Goal: Task Accomplishment & Management: Complete application form

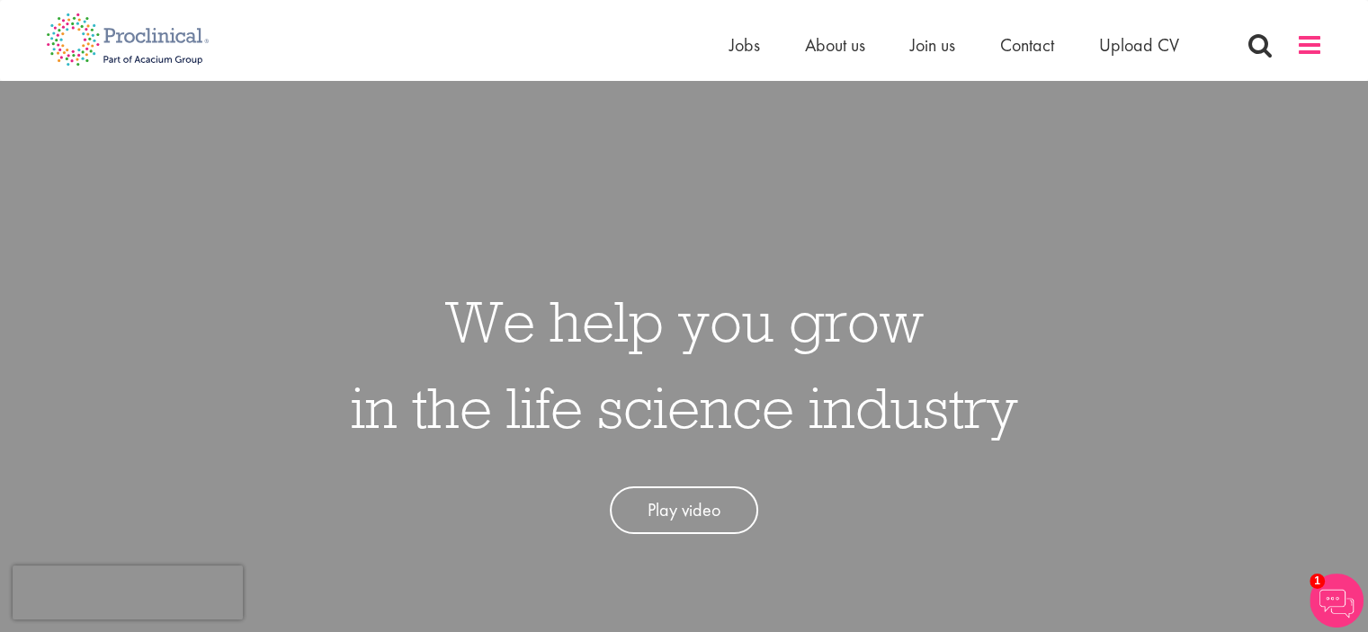
click at [1314, 49] on span at bounding box center [1309, 44] width 27 height 27
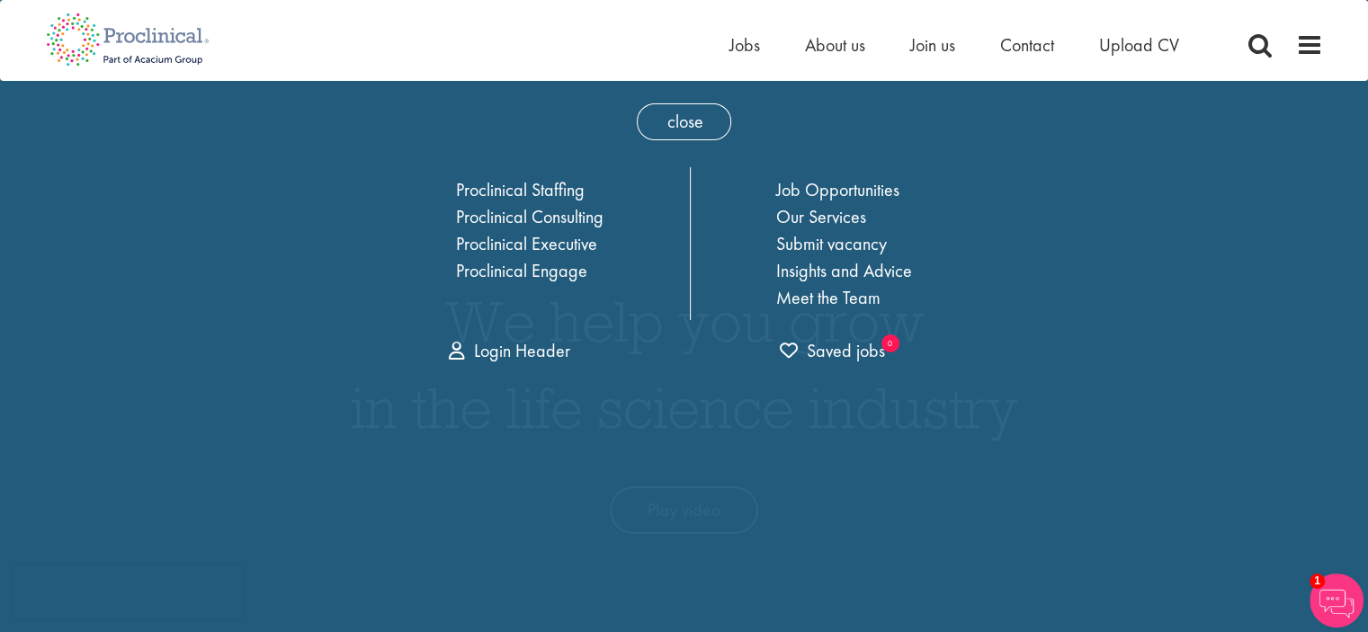
click at [861, 198] on link "Job Opportunities" at bounding box center [837, 189] width 123 height 23
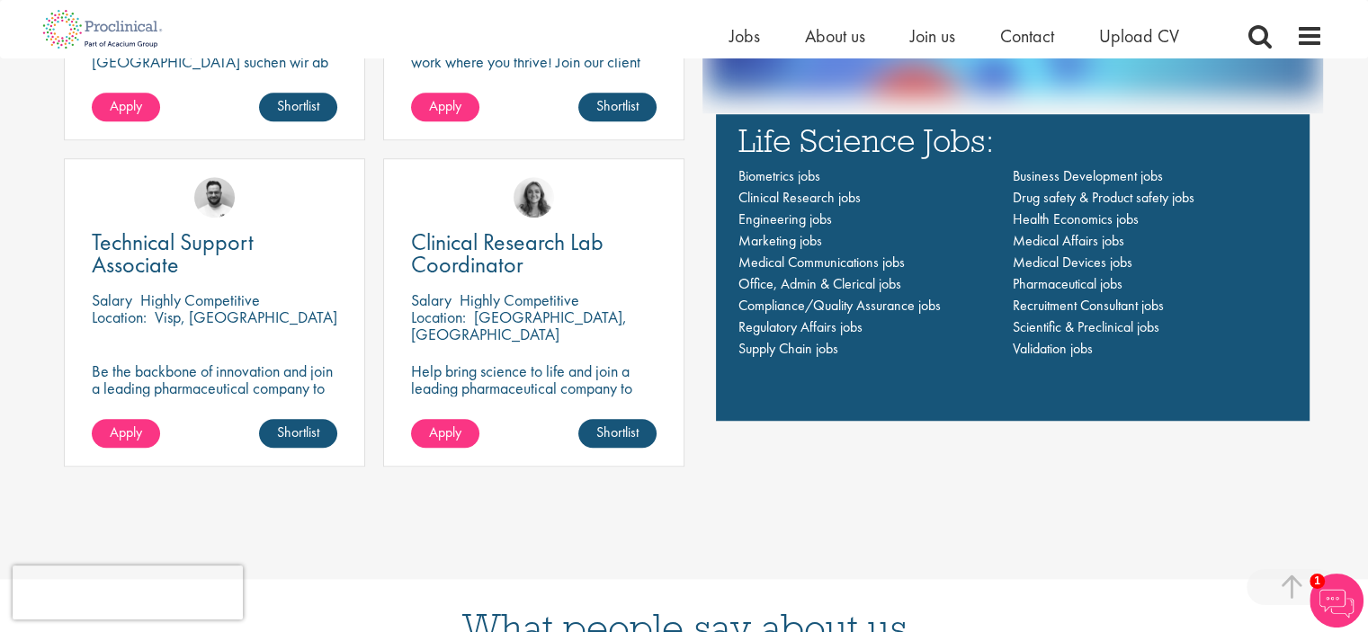
scroll to position [1373, 0]
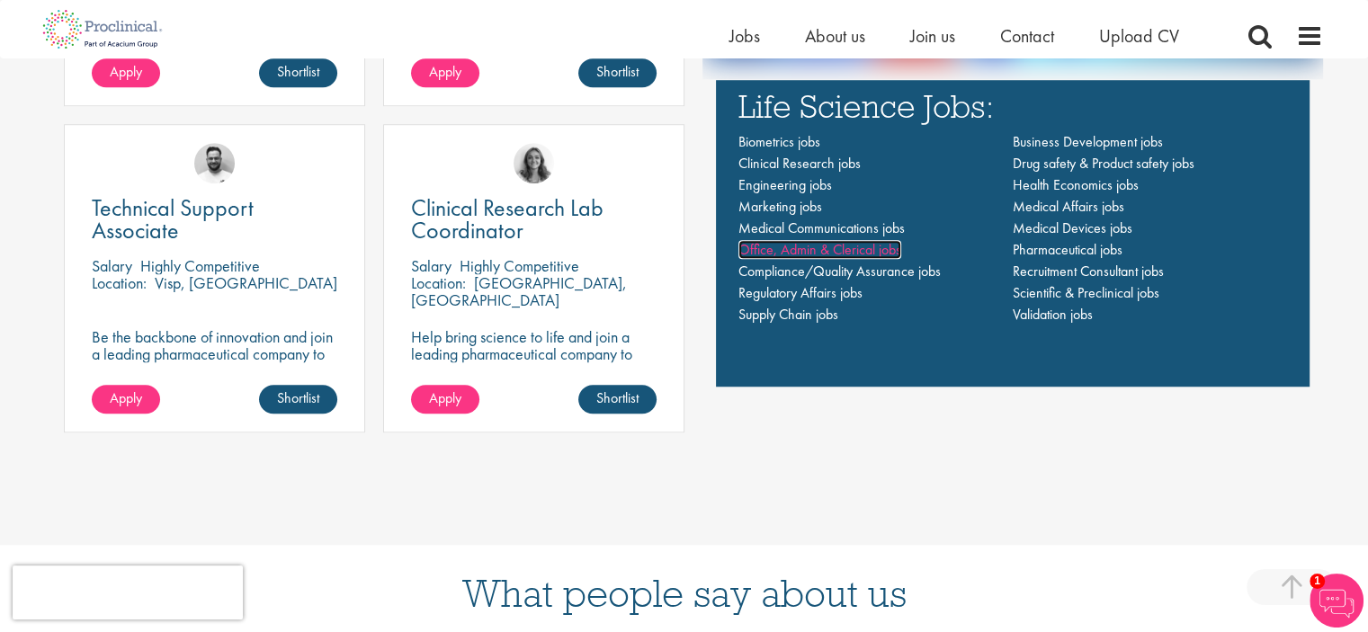
click at [879, 248] on span "Office, Admin & Clerical jobs" at bounding box center [820, 249] width 163 height 19
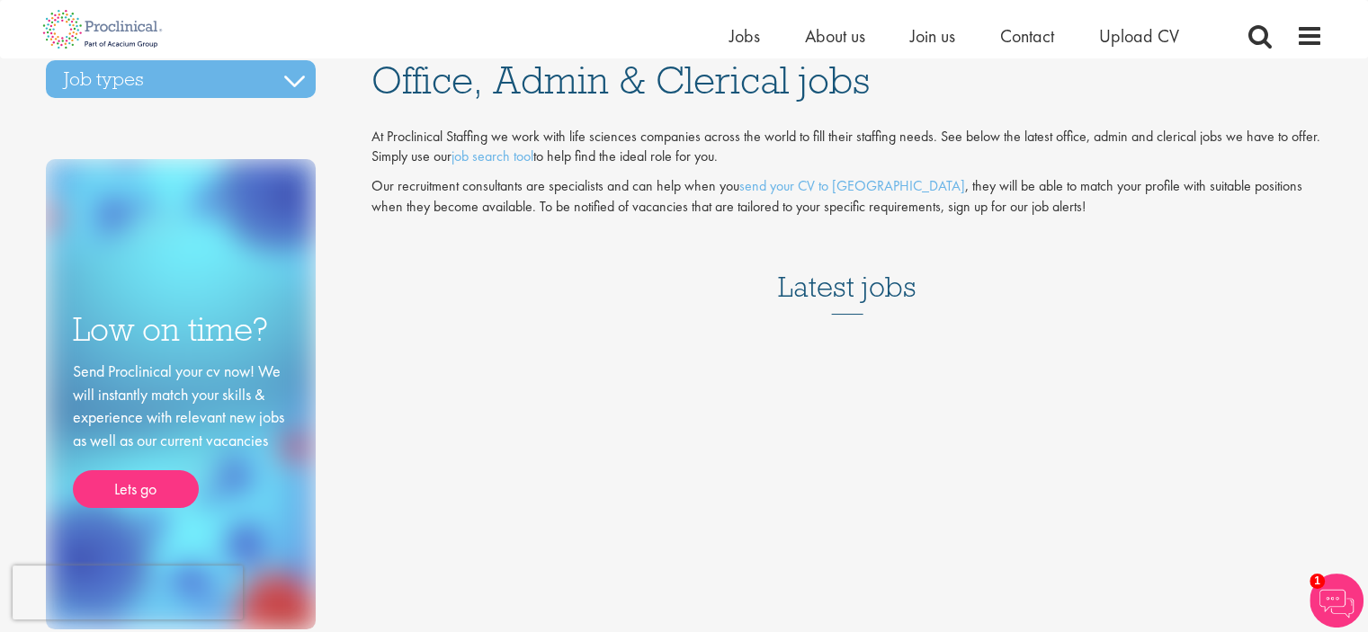
scroll to position [58, 0]
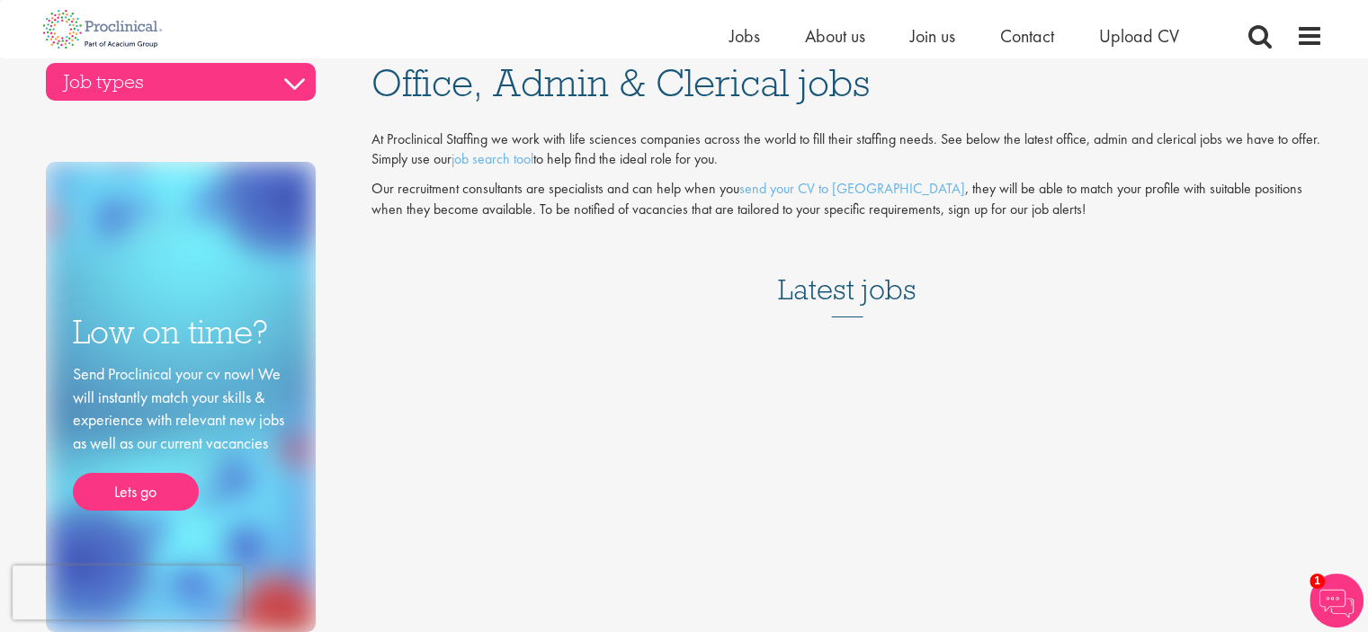
click at [175, 75] on h3 "Job types" at bounding box center [181, 82] width 270 height 38
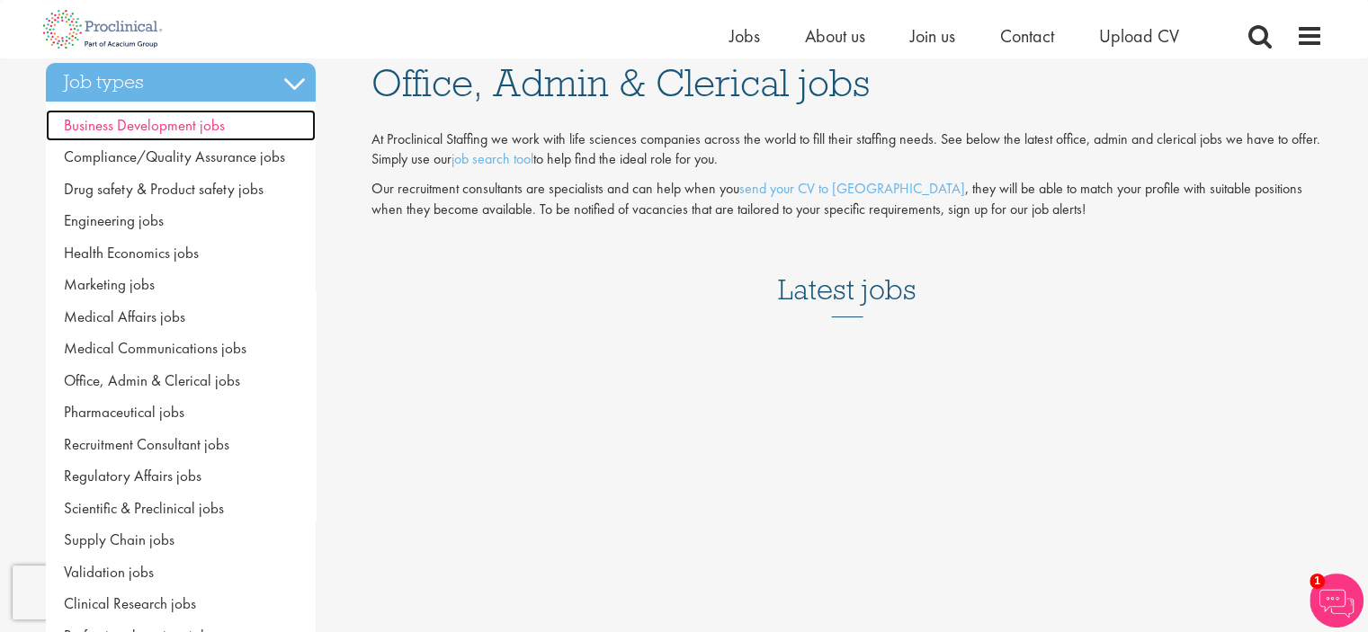
click at [145, 134] on span "Business Development jobs" at bounding box center [144, 125] width 161 height 20
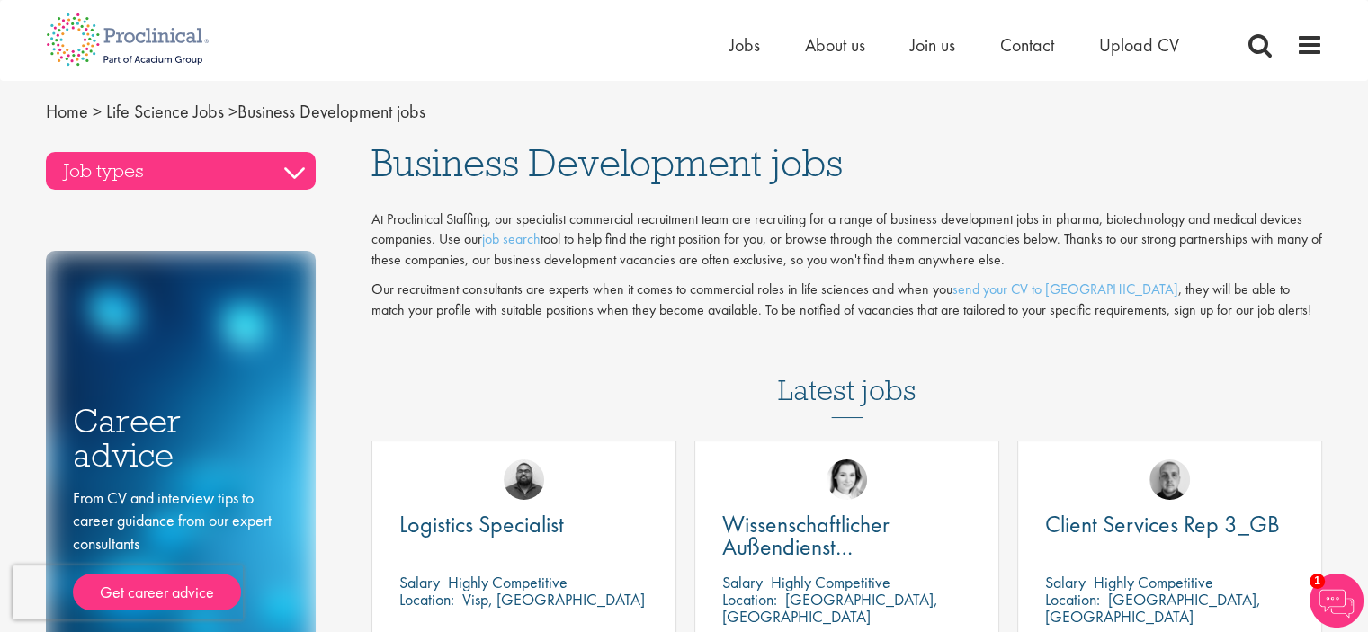
click at [202, 166] on h3 "Job types" at bounding box center [181, 171] width 270 height 38
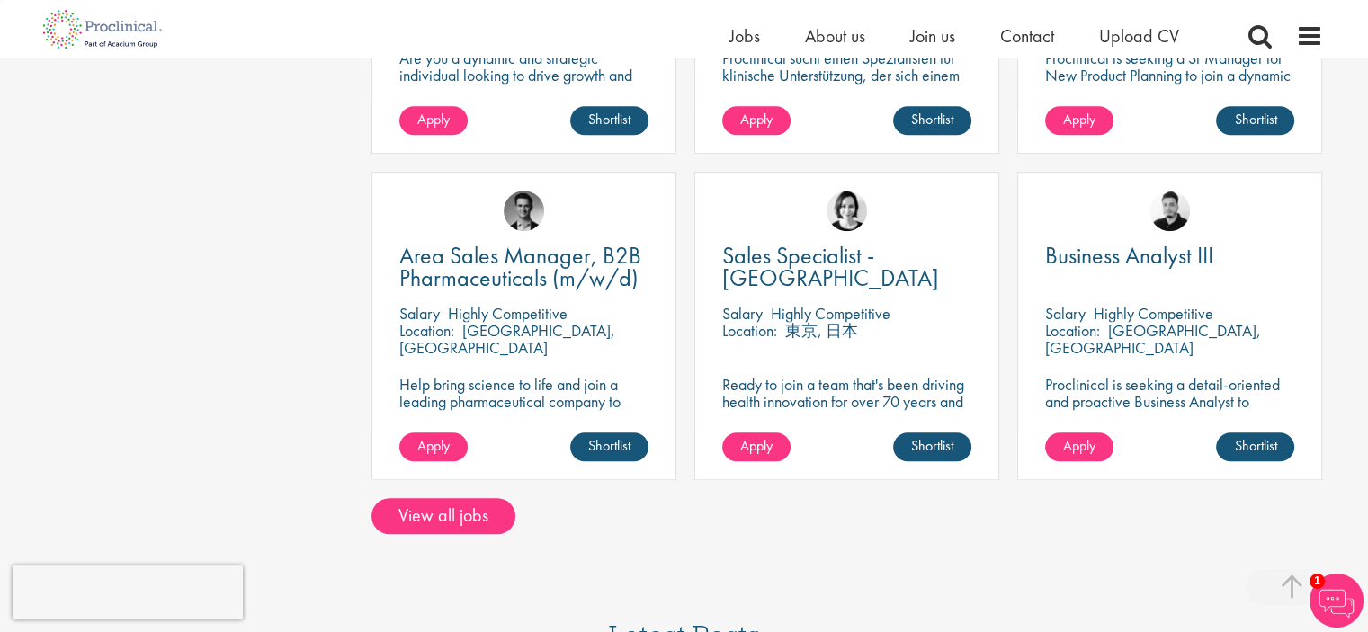
scroll to position [1263, 0]
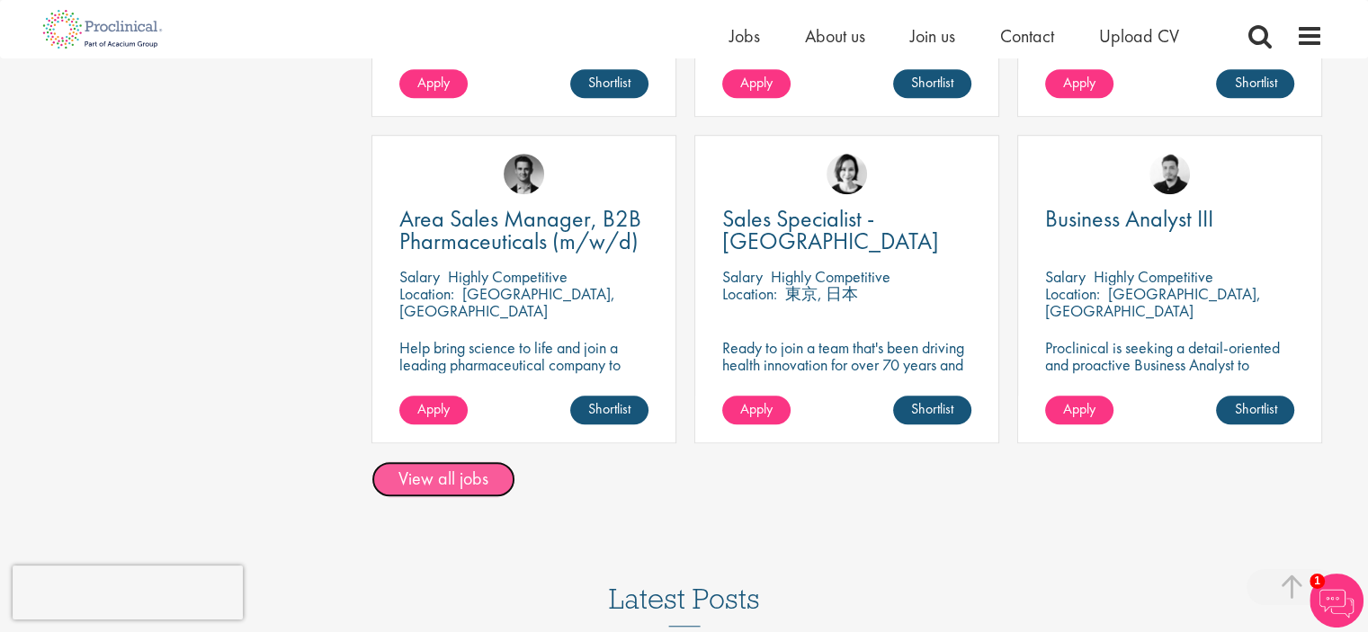
click at [450, 481] on link "View all jobs" at bounding box center [444, 480] width 144 height 36
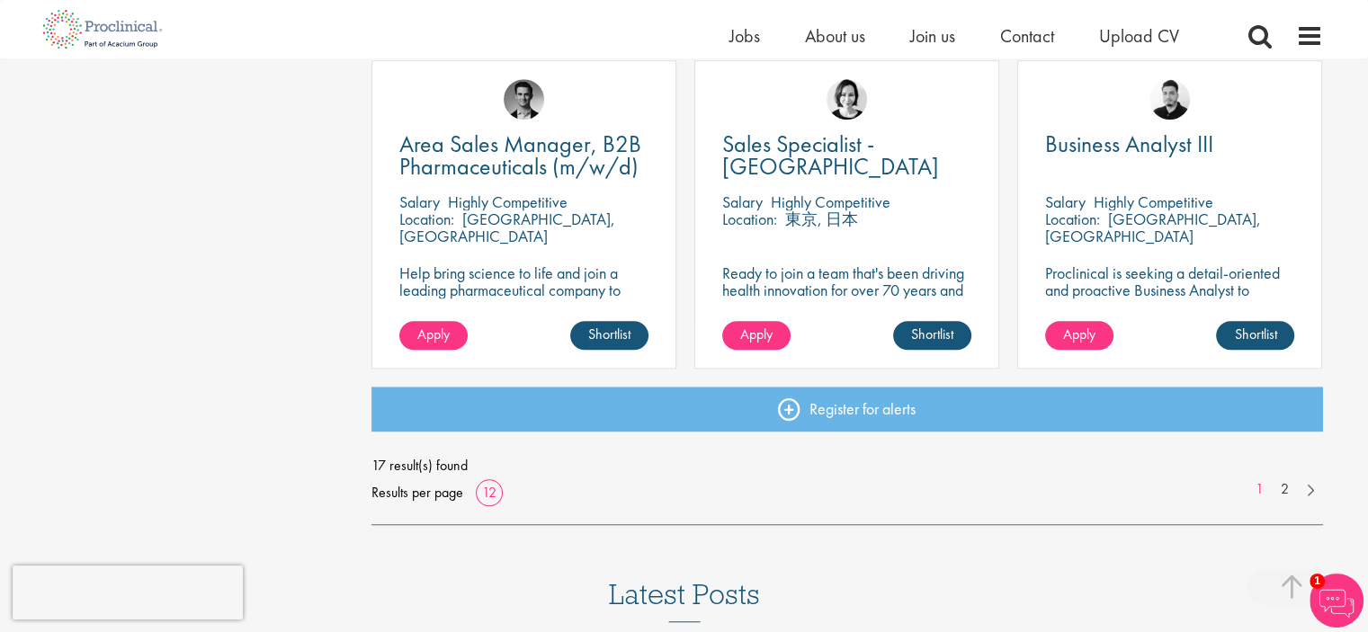
scroll to position [1335, 0]
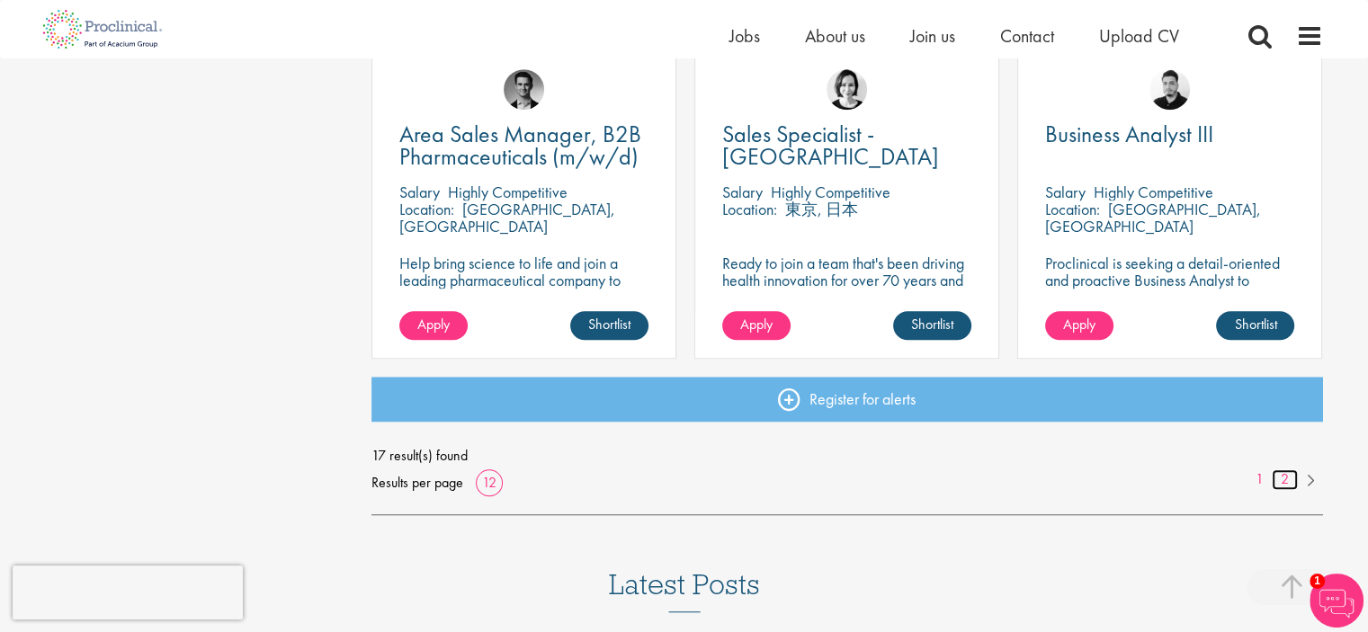
click at [1283, 485] on link "2" at bounding box center [1285, 480] width 26 height 21
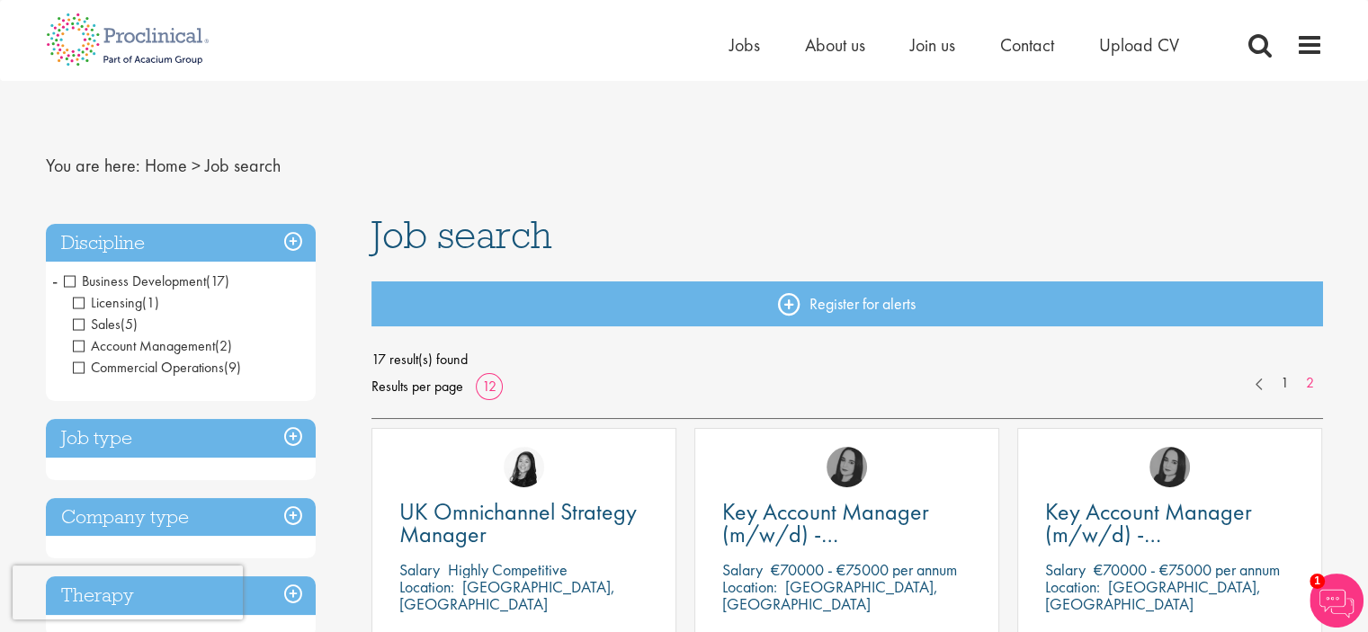
click at [289, 435] on h3 "Job type" at bounding box center [181, 438] width 270 height 39
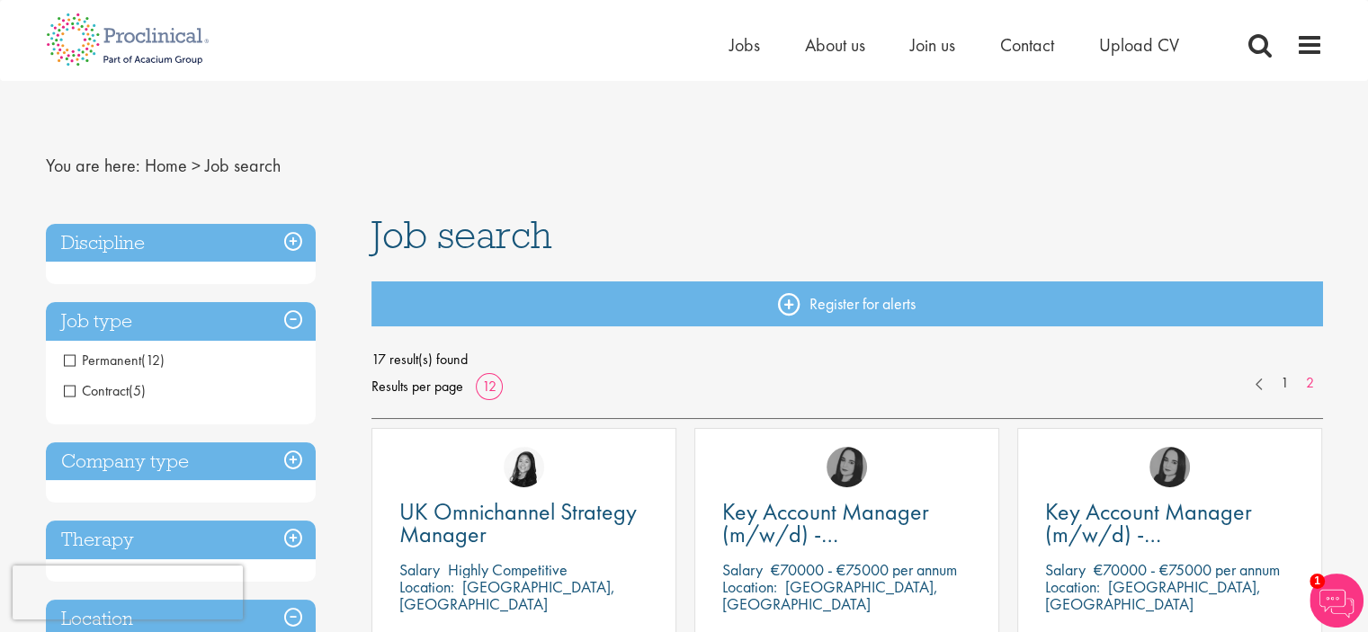
click at [749, 43] on span "Jobs" at bounding box center [745, 44] width 31 height 23
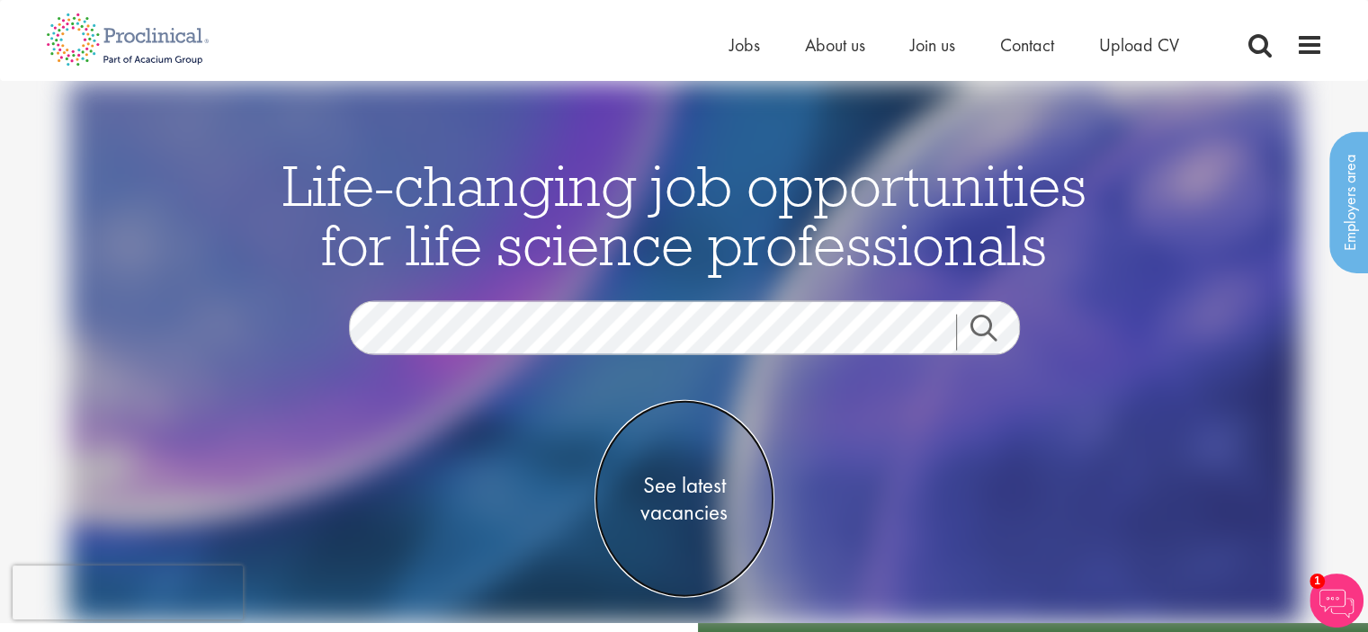
click at [698, 489] on span "See latest vacancies" at bounding box center [685, 498] width 180 height 54
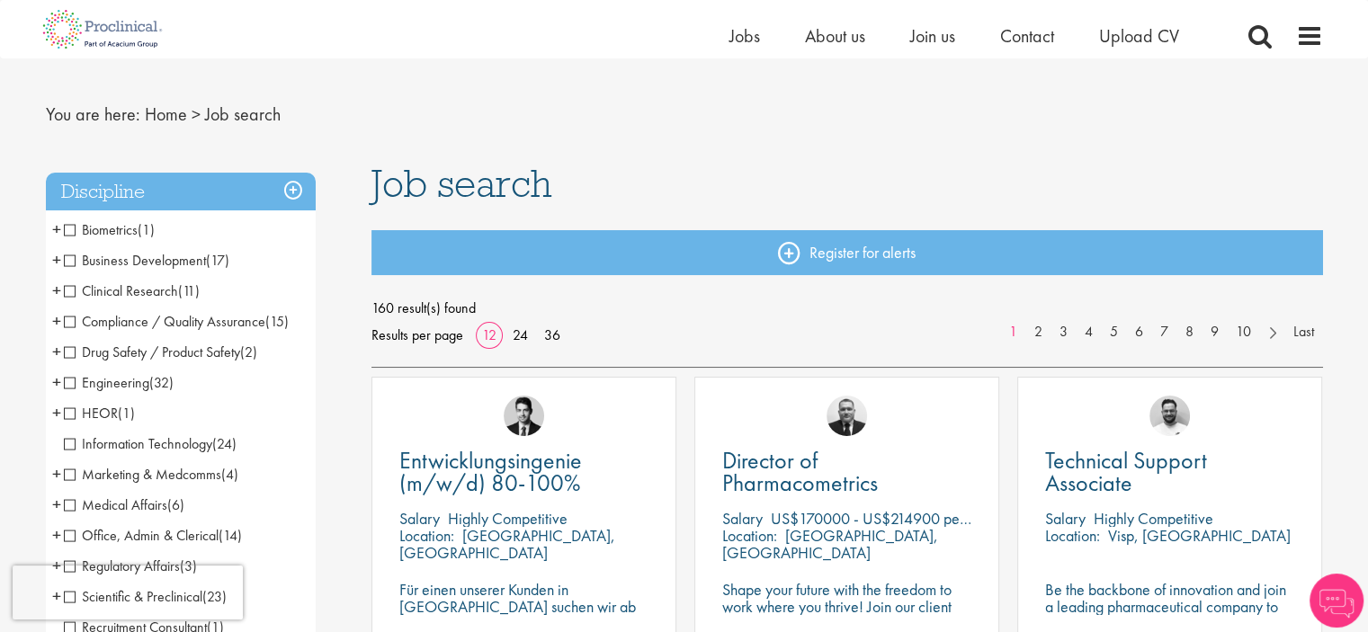
scroll to position [97, 0]
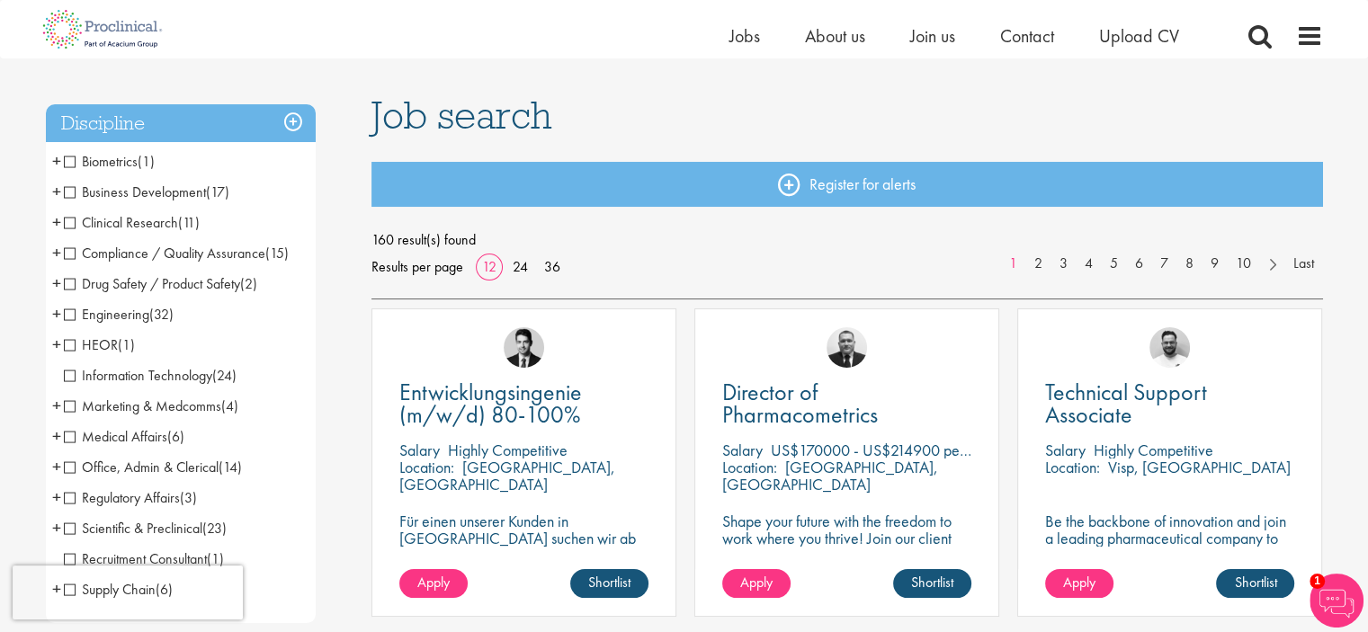
click at [72, 193] on span "Business Development" at bounding box center [135, 192] width 142 height 19
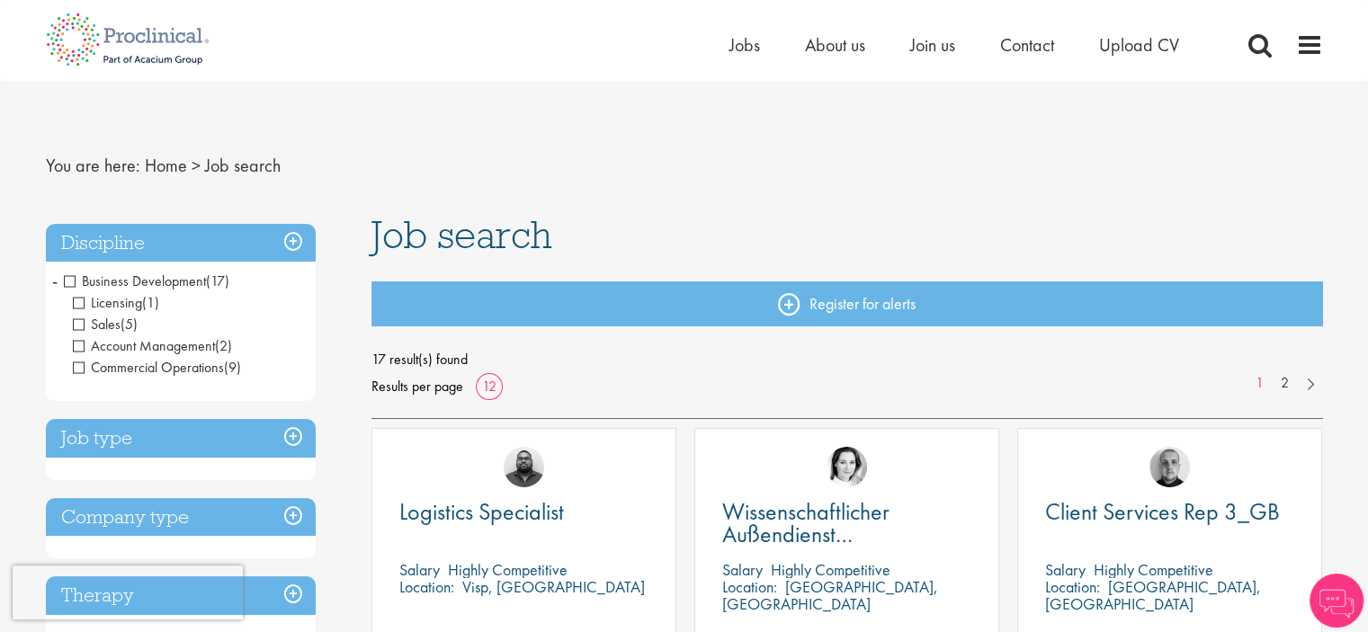
click at [54, 279] on span "-" at bounding box center [54, 280] width 5 height 27
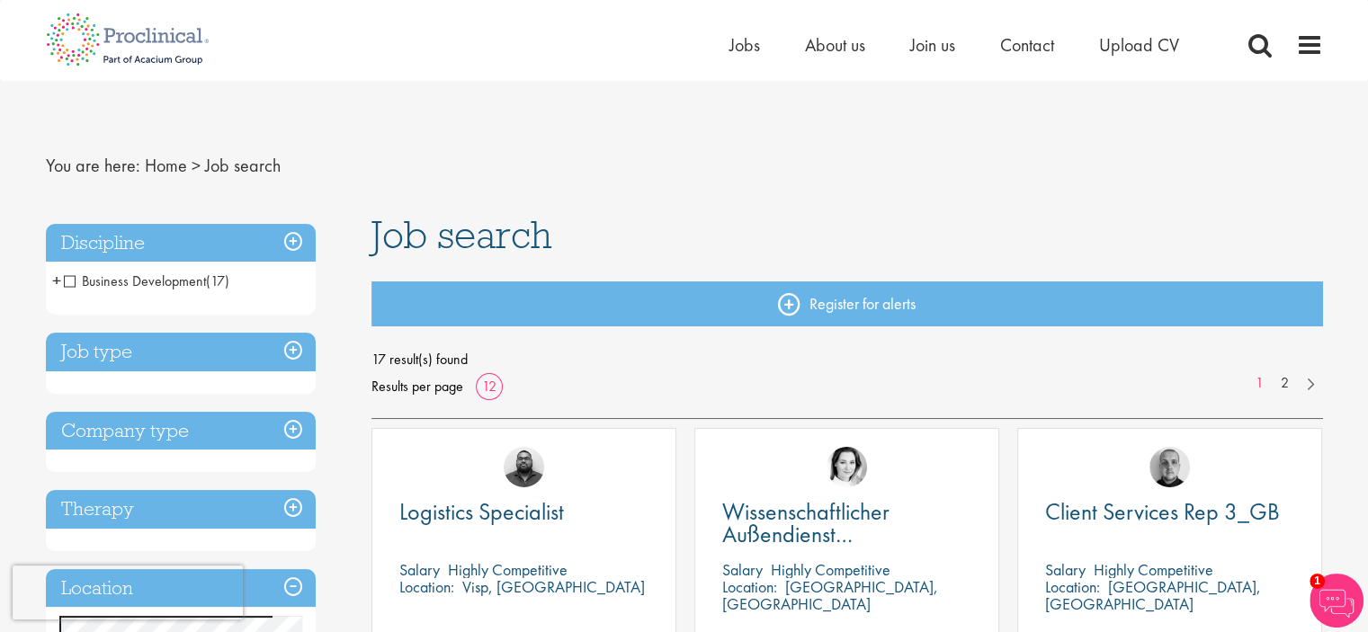
click at [72, 284] on span "Business Development" at bounding box center [135, 281] width 142 height 19
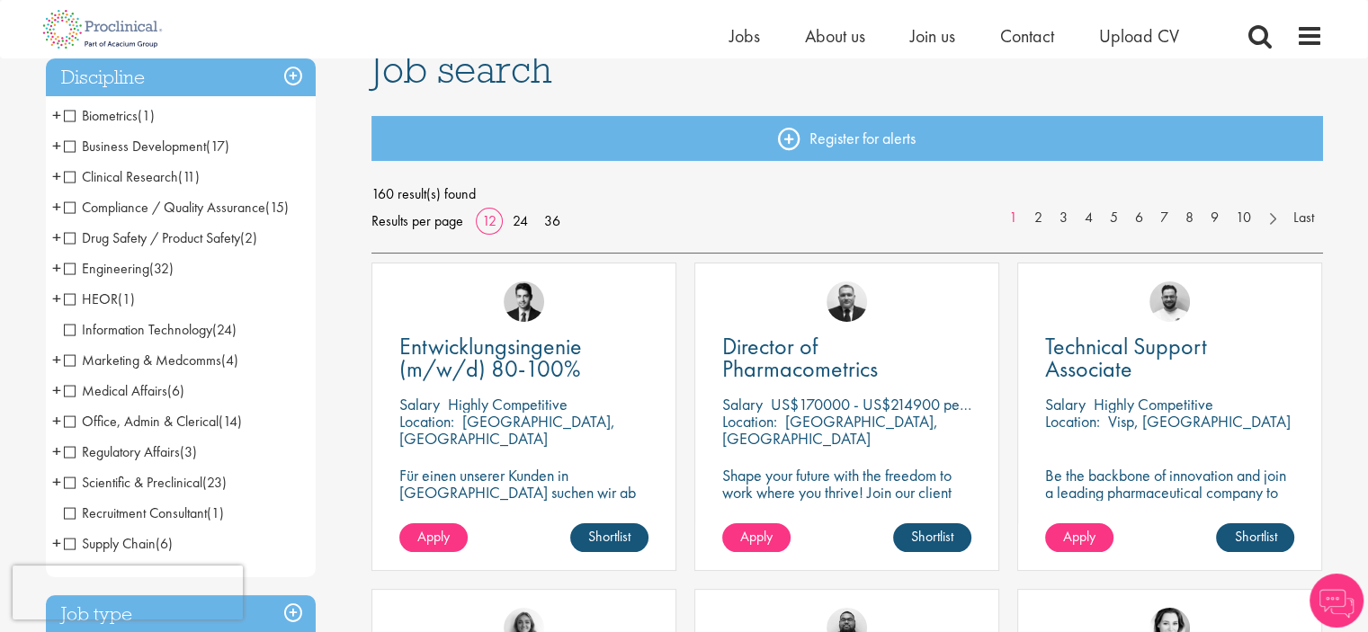
scroll to position [164, 0]
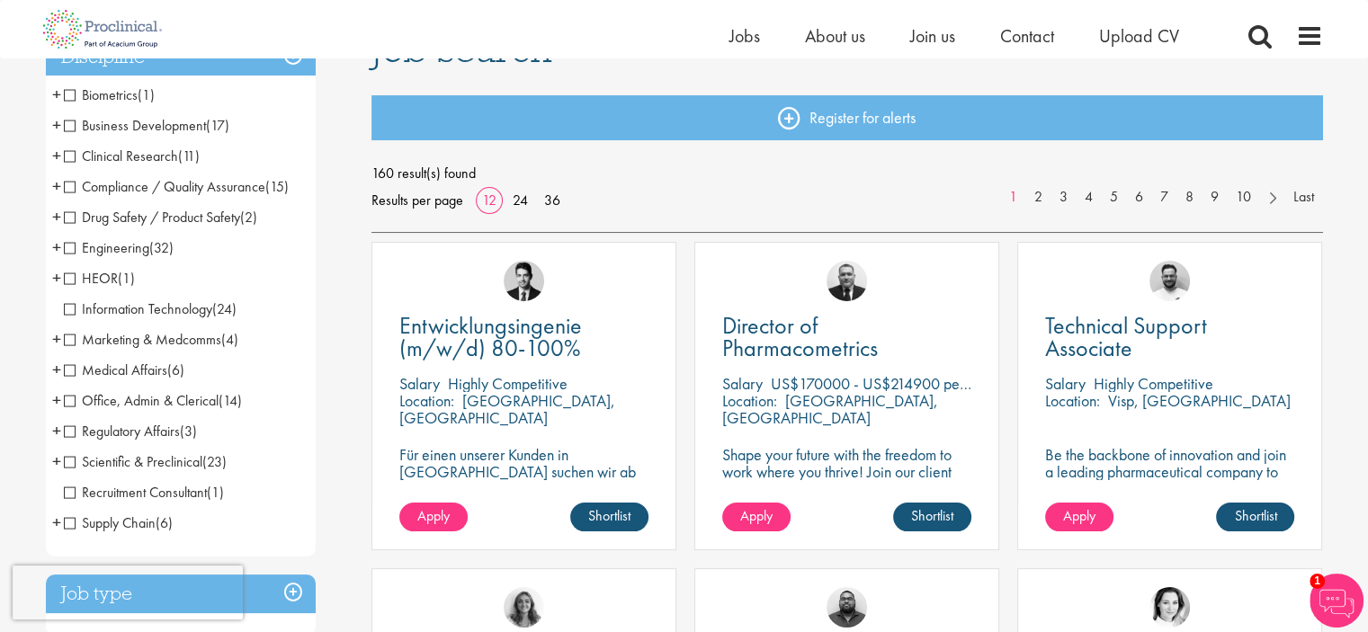
click at [67, 397] on span "Office, Admin & Clerical" at bounding box center [141, 400] width 155 height 19
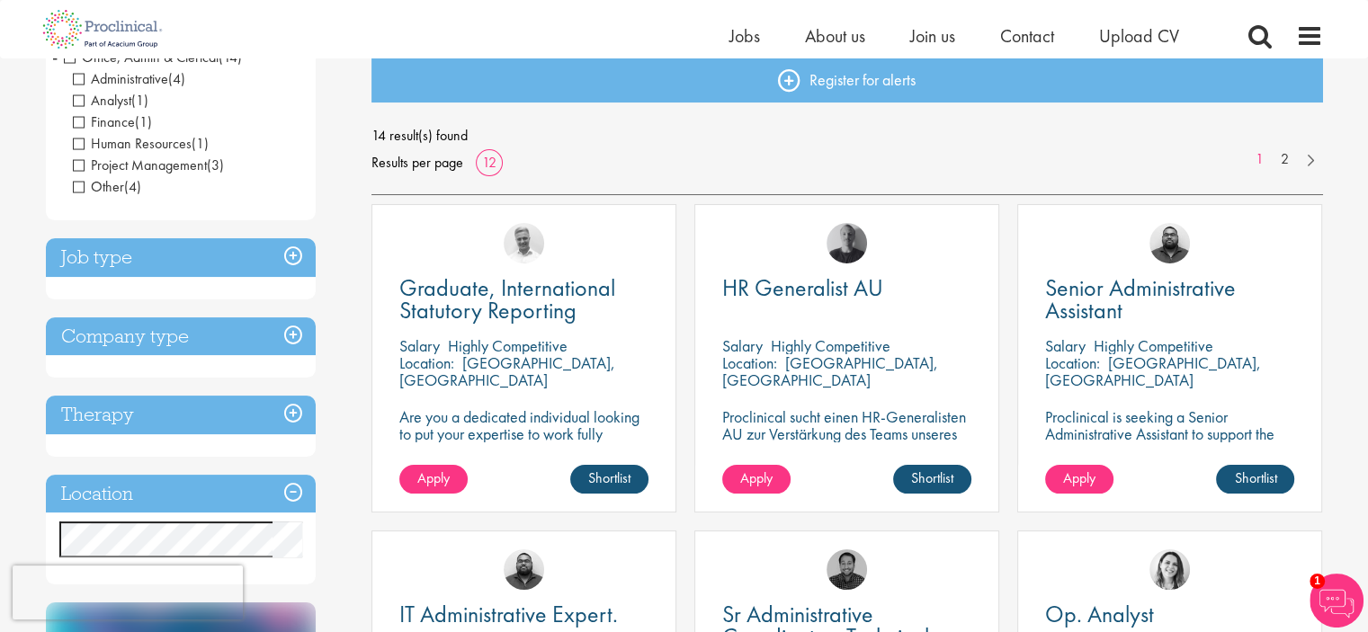
scroll to position [169, 0]
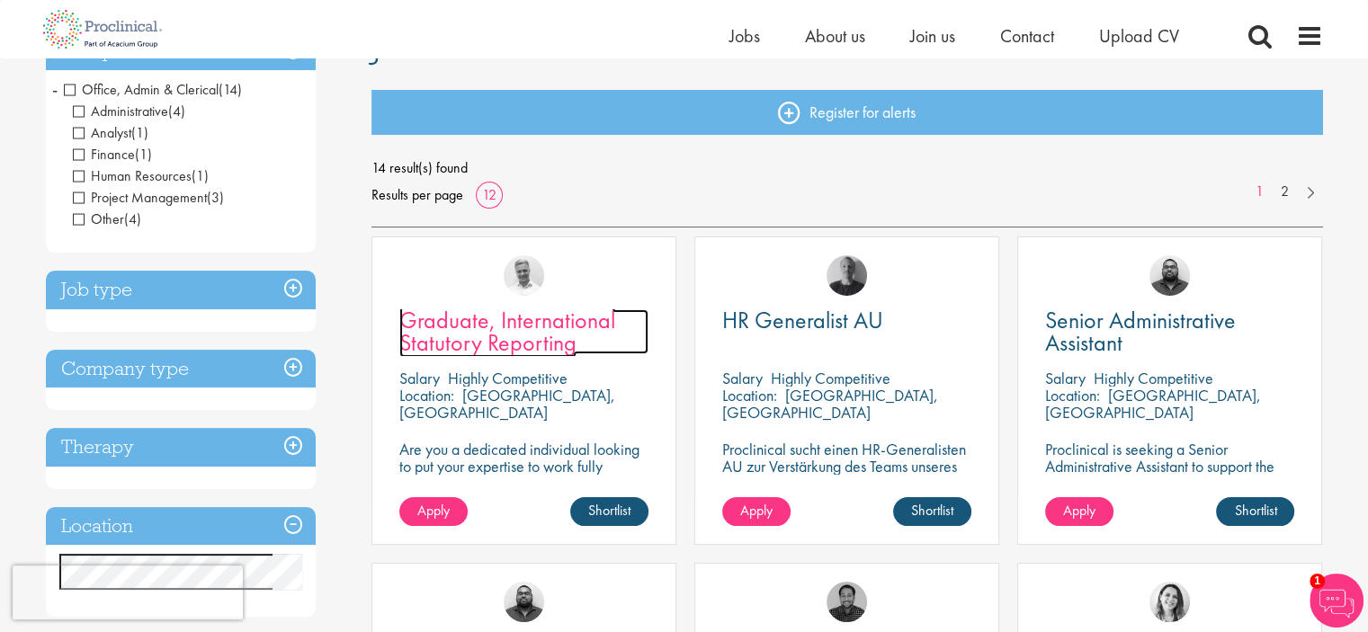
click at [576, 331] on span "Graduate, International Statutory Reporting" at bounding box center [507, 331] width 216 height 53
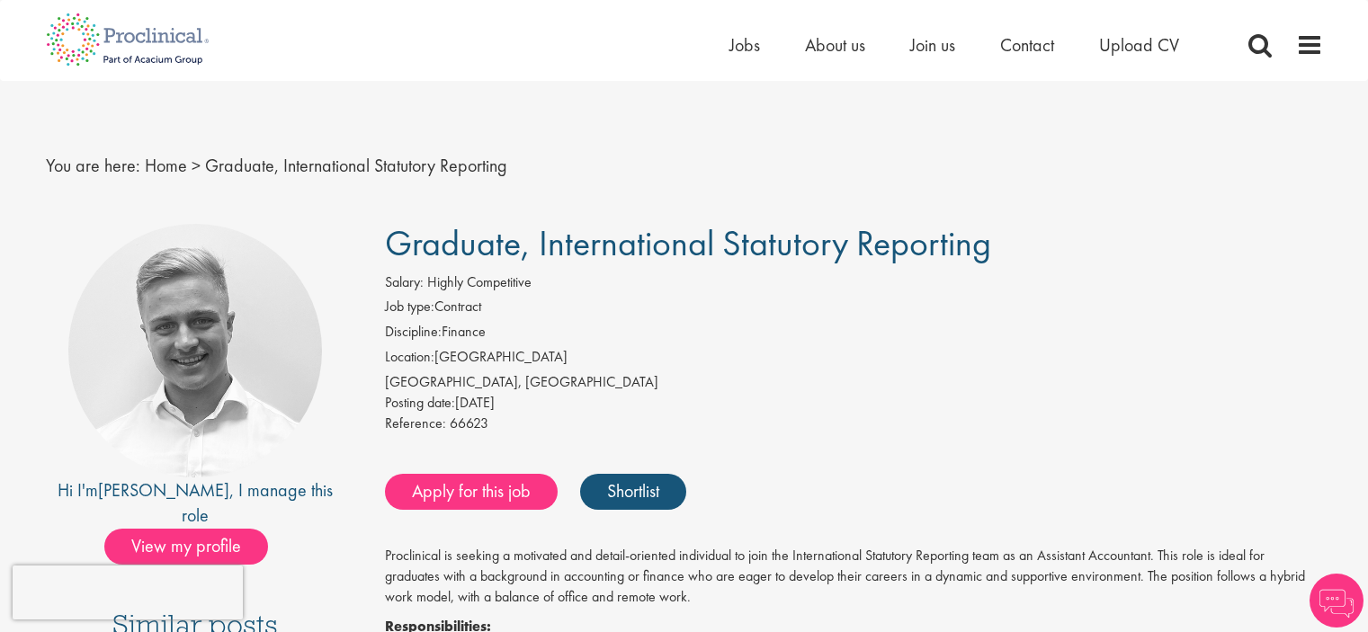
click at [720, 386] on div "[GEOGRAPHIC_DATA], [GEOGRAPHIC_DATA]" at bounding box center [854, 382] width 938 height 21
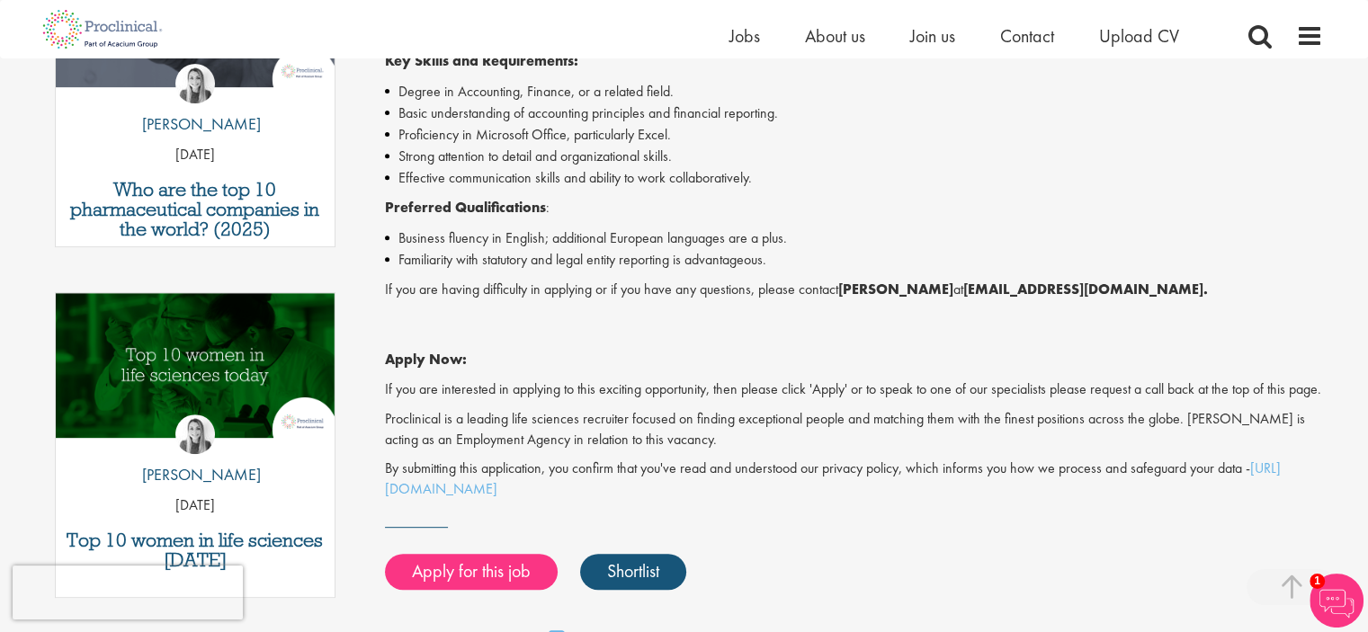
scroll to position [727, 0]
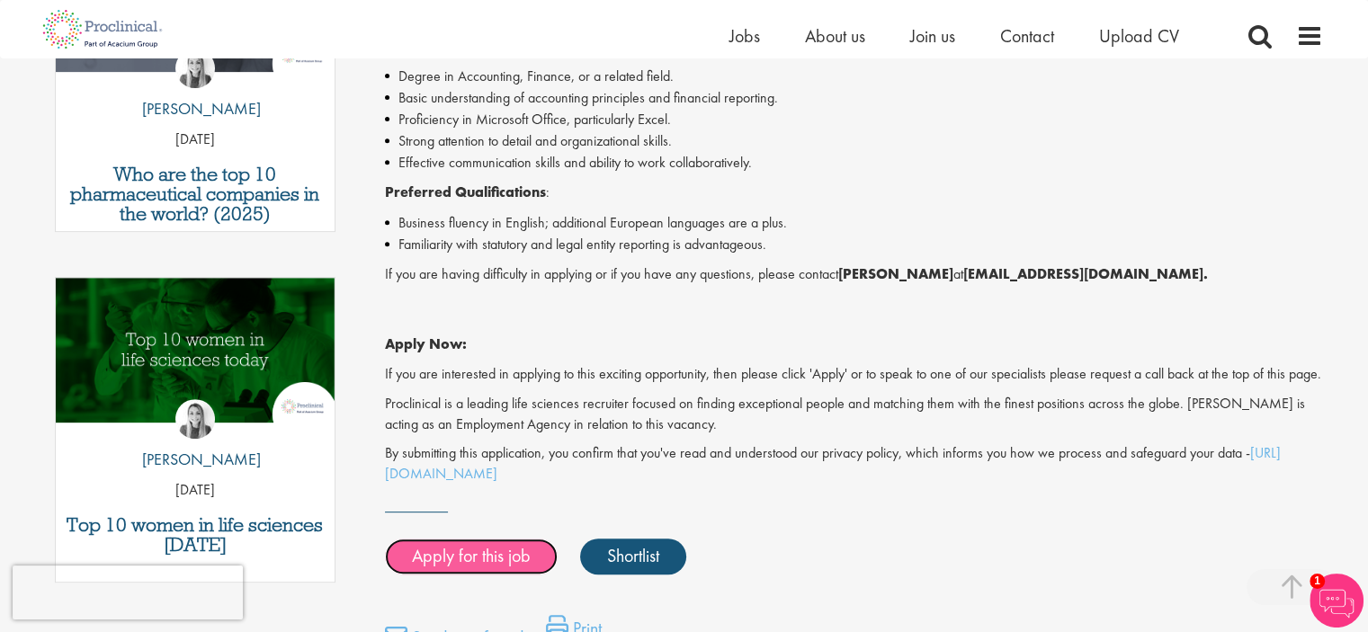
click at [441, 570] on link "Apply for this job" at bounding box center [471, 557] width 173 height 36
